Goal: Task Accomplishment & Management: Use online tool/utility

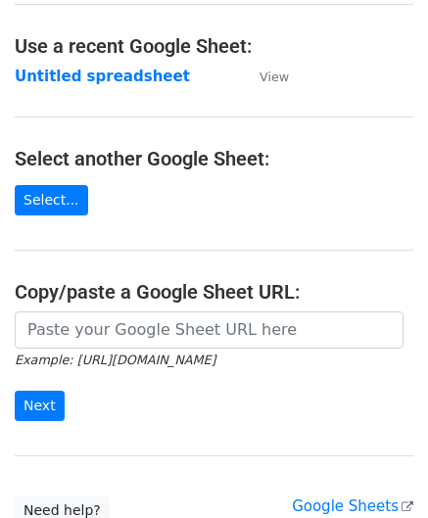
scroll to position [98, 0]
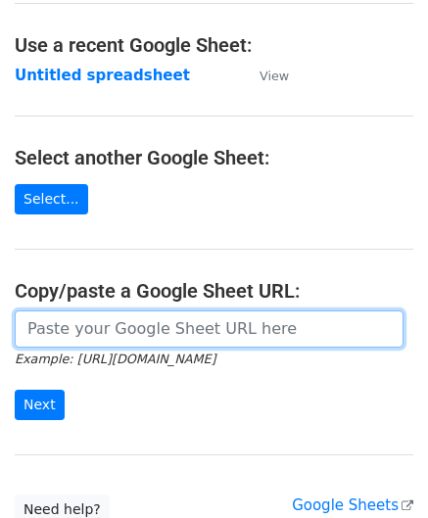
drag, startPoint x: 124, startPoint y: 335, endPoint x: 125, endPoint y: 309, distance: 26.5
click at [124, 335] on input "url" at bounding box center [209, 328] width 389 height 37
paste input "[URL][DOMAIN_NAME]"
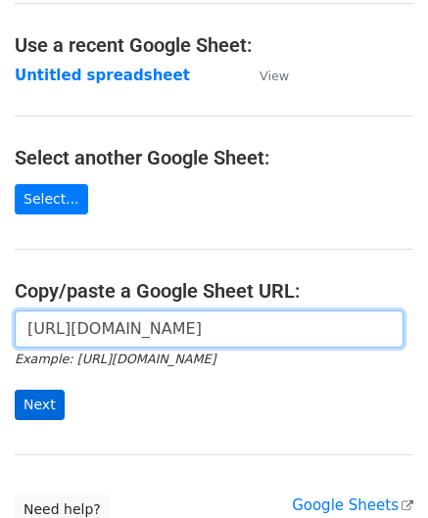
type input "[URL][DOMAIN_NAME]"
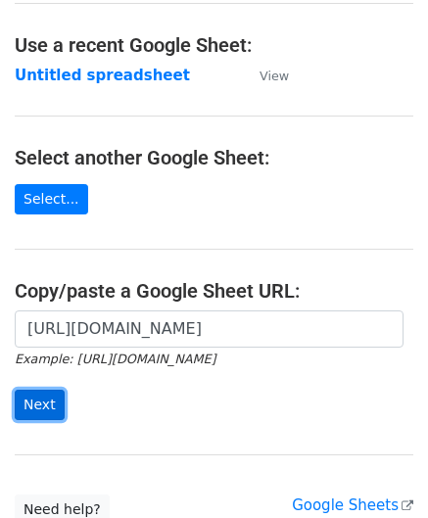
click at [34, 401] on input "Next" at bounding box center [40, 405] width 50 height 30
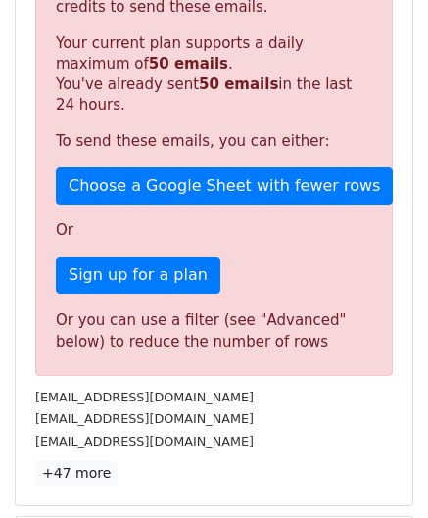
scroll to position [661, 0]
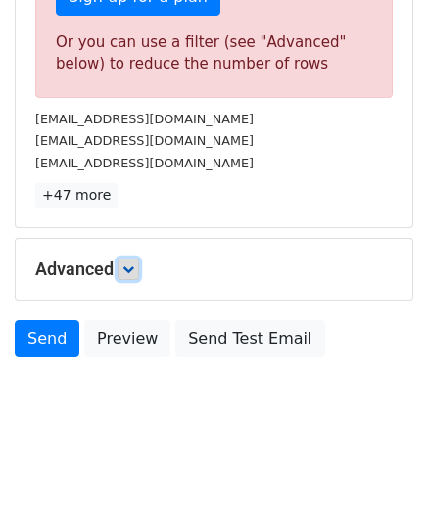
click at [129, 266] on icon at bounding box center [128, 269] width 12 height 12
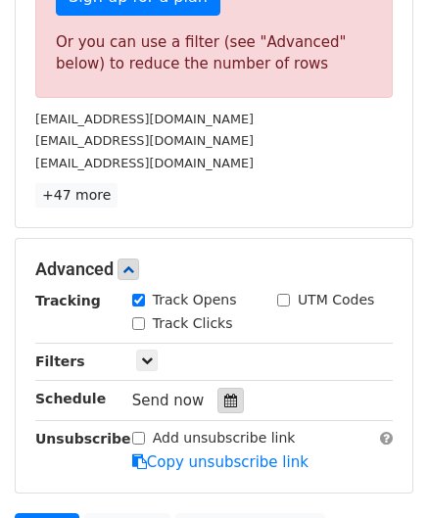
click at [224, 395] on icon at bounding box center [230, 401] width 13 height 14
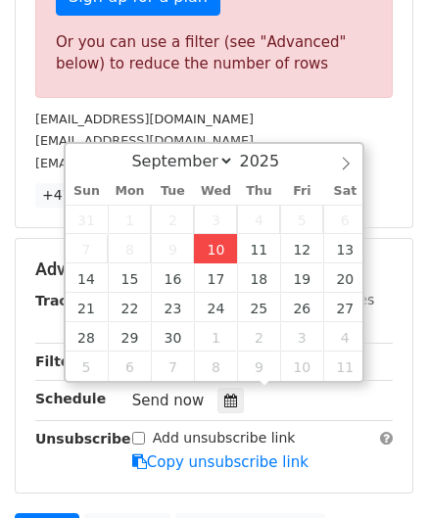
type input "[DATE] 12:00"
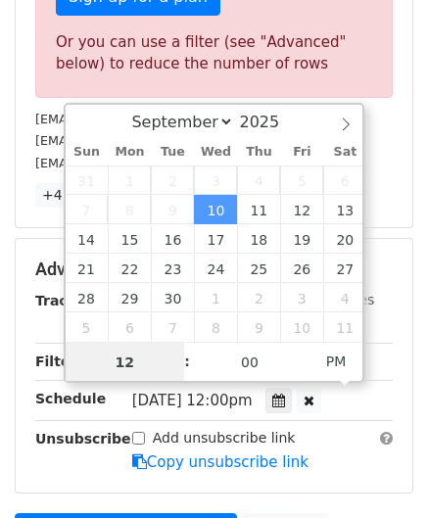
paste input "6"
type input "6"
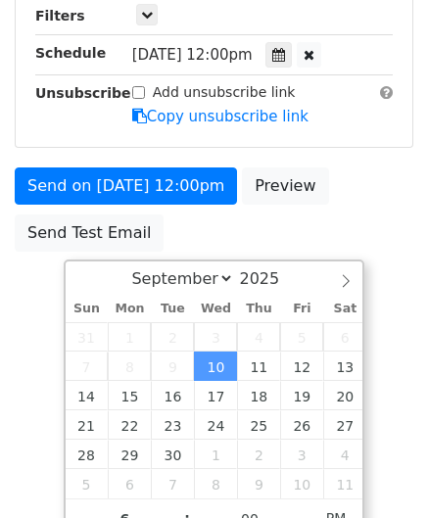
type input "[DATE] 18:00"
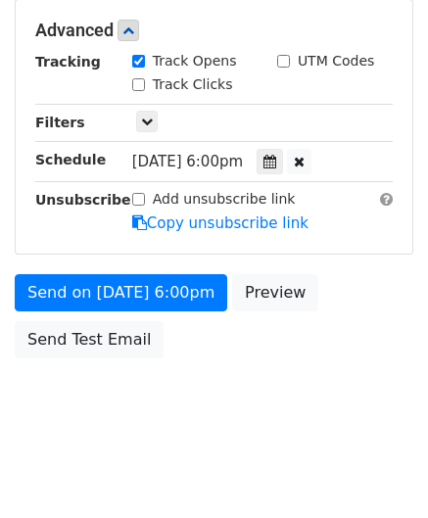
scroll to position [898, 0]
